Goal: Task Accomplishment & Management: Complete application form

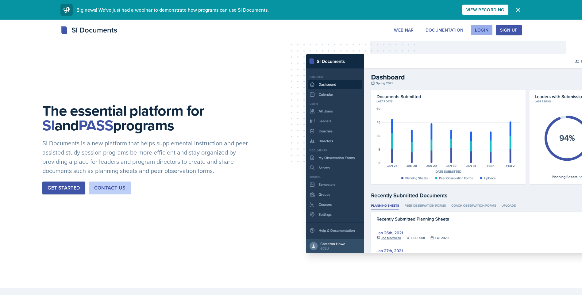
click at [472, 32] on button "Login" at bounding box center [481, 30] width 21 height 10
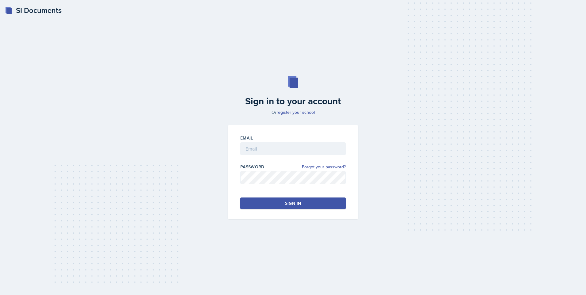
click at [301, 155] on div at bounding box center [292, 158] width 105 height 6
click at [297, 150] on input "email" at bounding box center [292, 148] width 105 height 13
type input "[EMAIL_ADDRESS][PERSON_NAME][DOMAIN_NAME]"
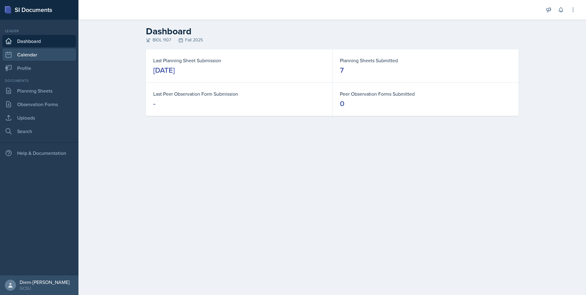
click at [12, 51] on link "Calendar" at bounding box center [39, 54] width 74 height 12
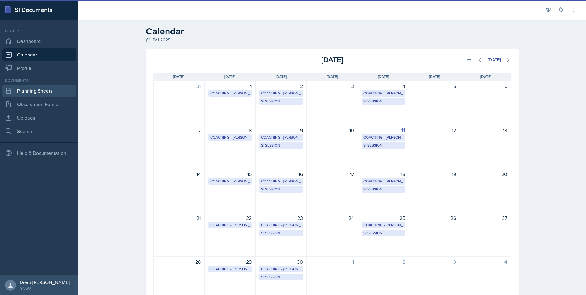
click at [27, 93] on link "Planning Sheets" at bounding box center [39, 91] width 74 height 12
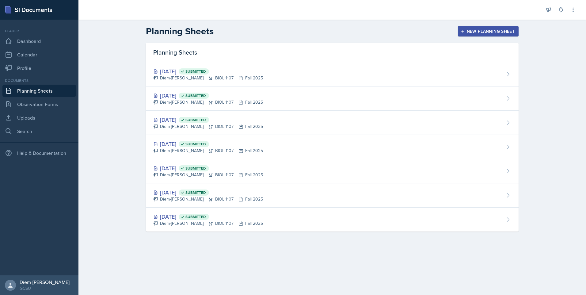
click at [170, 60] on div "Planning Sheets" at bounding box center [332, 52] width 373 height 19
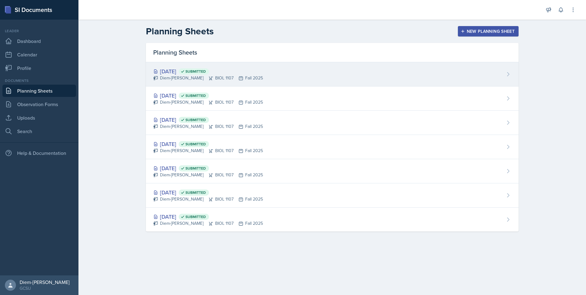
click at [169, 82] on div "[DATE] Submitted Diem-[PERSON_NAME] BIOL 1107 Fall 2025" at bounding box center [332, 74] width 373 height 24
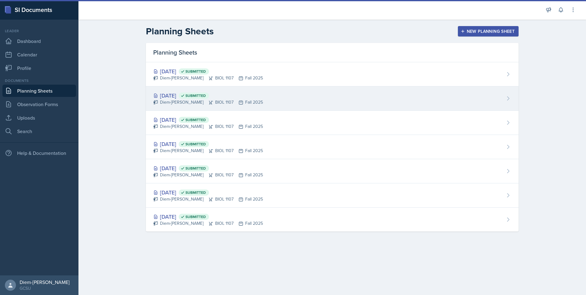
click at [189, 97] on div "[DATE] Submitted" at bounding box center [208, 95] width 110 height 8
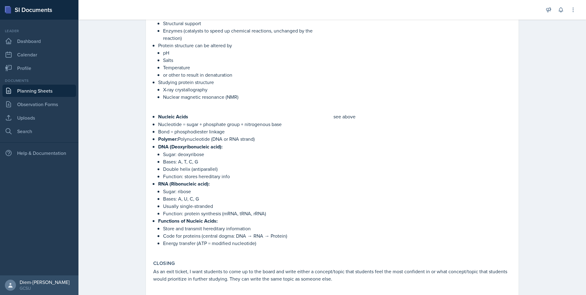
scroll to position [691, 0]
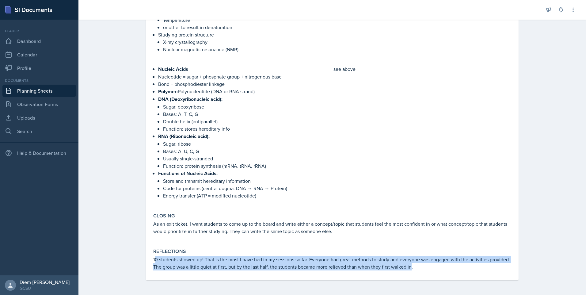
drag, startPoint x: 152, startPoint y: 262, endPoint x: 430, endPoint y: 265, distance: 277.8
click at [430, 265] on p "10 students showed up! That is the most I have had in my sessions so far. Every…" at bounding box center [332, 263] width 358 height 15
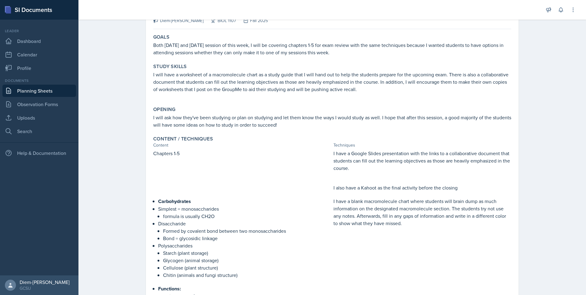
scroll to position [0, 0]
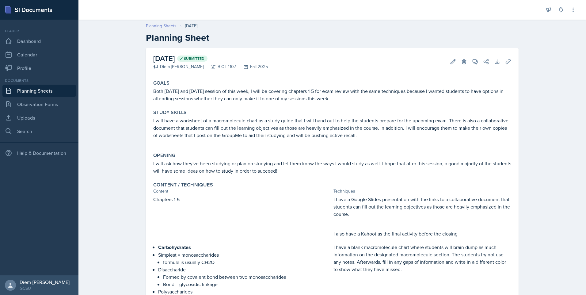
click at [153, 27] on link "Planning Sheets" at bounding box center [161, 26] width 31 height 6
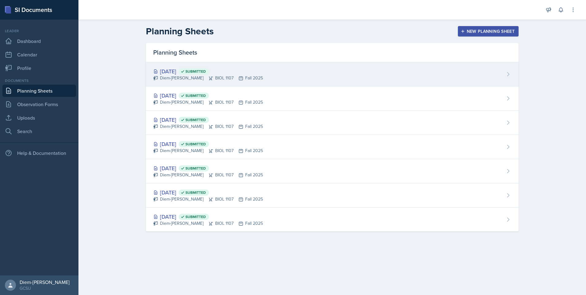
click at [256, 76] on div "[DATE] Submitted Diem-[PERSON_NAME] BIOL 1107 Fall 2025" at bounding box center [332, 74] width 373 height 24
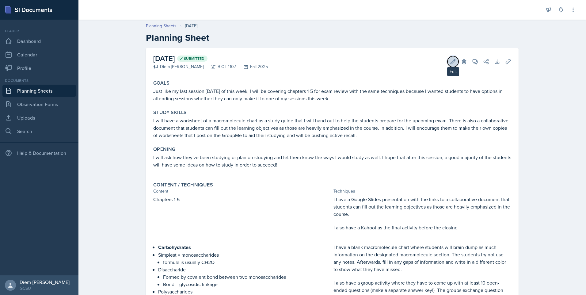
click at [450, 59] on icon at bounding box center [453, 62] width 6 height 6
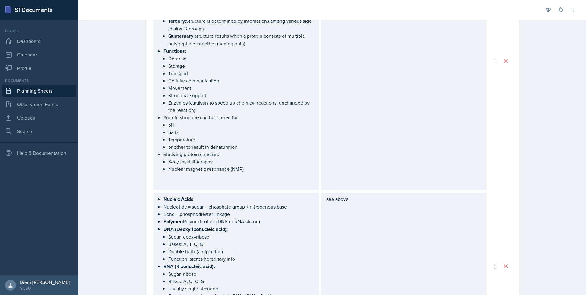
scroll to position [833, 0]
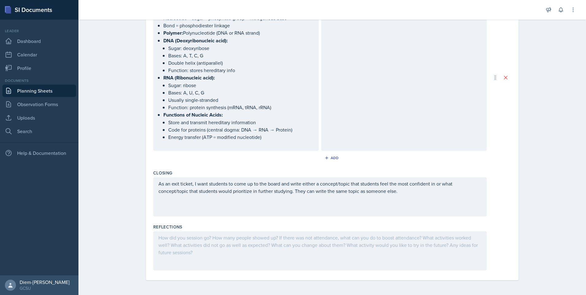
click at [300, 238] on div at bounding box center [320, 250] width 334 height 39
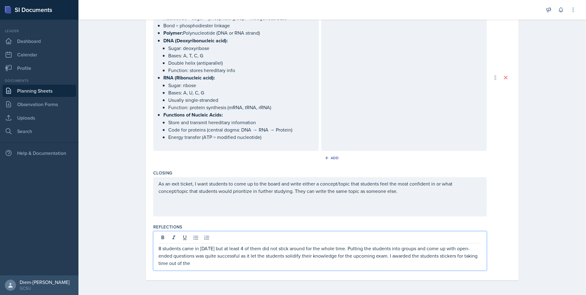
click at [373, 257] on p "8 students came in [DATE] but at least 4 of them did not stick around for the w…" at bounding box center [320, 256] width 323 height 22
click at [242, 263] on p "8 students came in [DATE] but at least 4 of them did not stick around for the w…" at bounding box center [320, 256] width 323 height 22
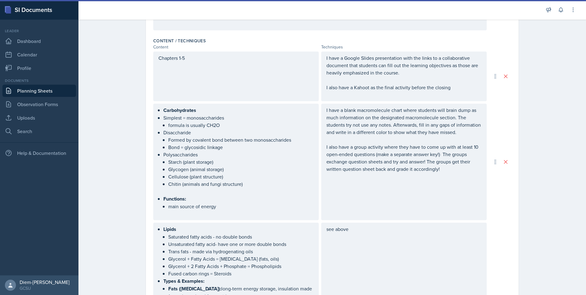
scroll to position [0, 0]
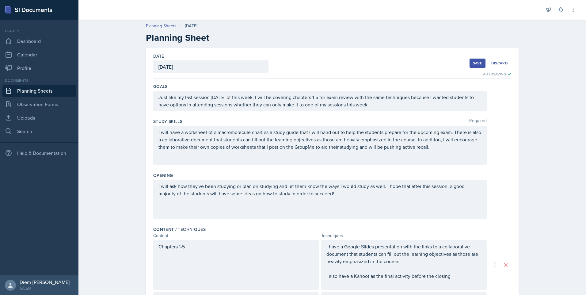
click at [473, 61] on div "Save" at bounding box center [477, 63] width 9 height 5
